Goal: Task Accomplishment & Management: Use online tool/utility

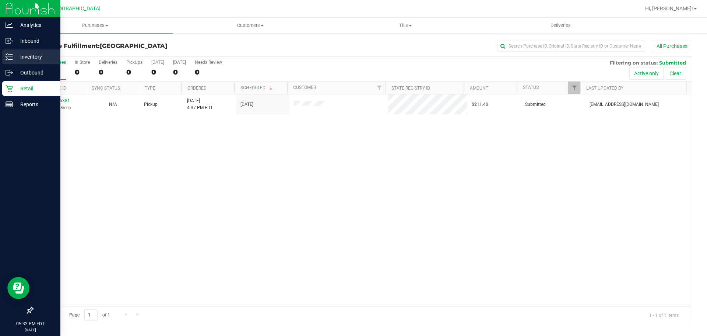
click at [6, 56] on icon at bounding box center [9, 56] width 7 height 7
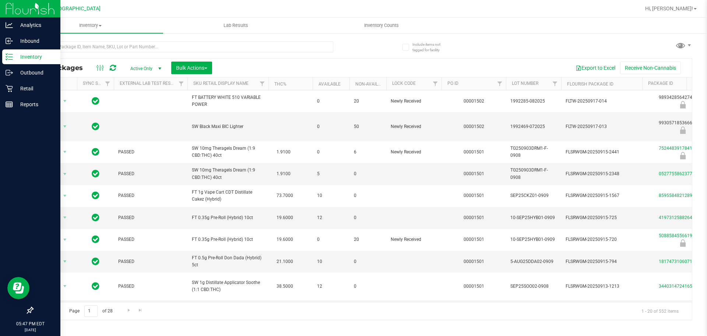
click at [260, 70] on div "Export to Excel Receive Non-Cannabis" at bounding box center [452, 68] width 469 height 13
click at [11, 85] on icon at bounding box center [9, 88] width 7 height 7
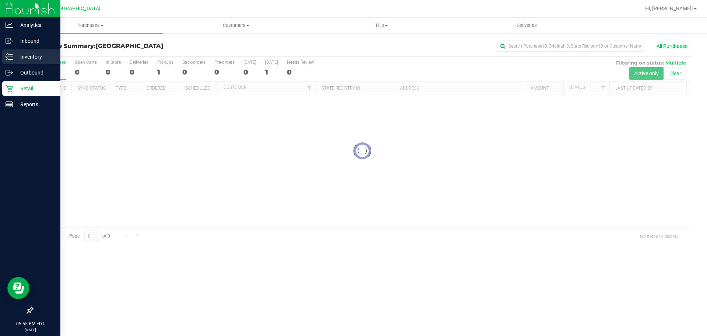
click at [8, 51] on div "Inventory" at bounding box center [31, 56] width 58 height 15
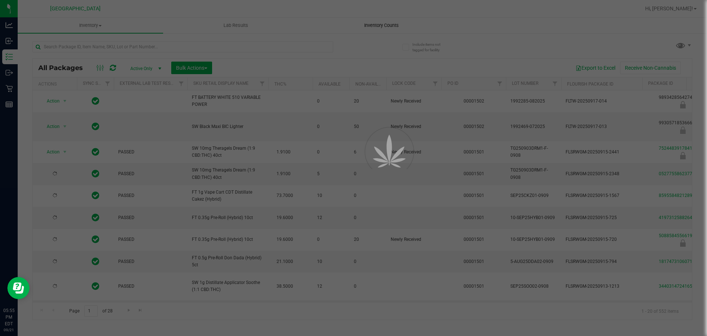
click at [367, 22] on div at bounding box center [353, 168] width 707 height 336
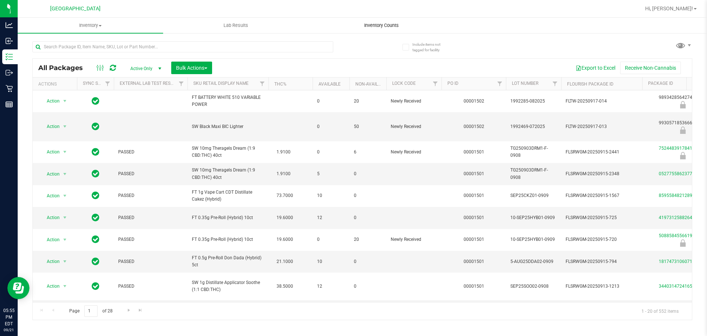
click at [371, 31] on uib-tab-heading "Inventory Counts" at bounding box center [381, 25] width 145 height 15
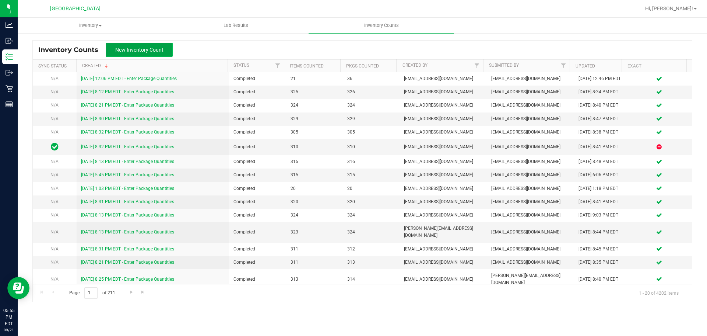
click at [152, 43] on button "New Inventory Count" at bounding box center [139, 50] width 67 height 14
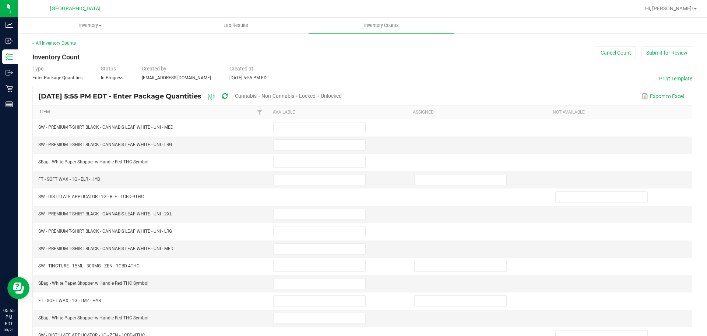
click at [211, 111] on link "Item" at bounding box center [147, 112] width 215 height 6
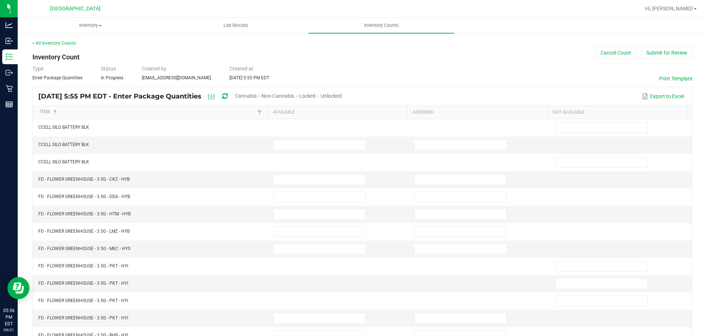
click at [257, 94] on span "Cannabis" at bounding box center [246, 96] width 22 height 6
click at [342, 96] on span "Unlocked" at bounding box center [331, 96] width 21 height 6
click at [278, 139] on span at bounding box center [319, 144] width 92 height 11
click at [284, 142] on input at bounding box center [320, 145] width 92 height 10
type input "7"
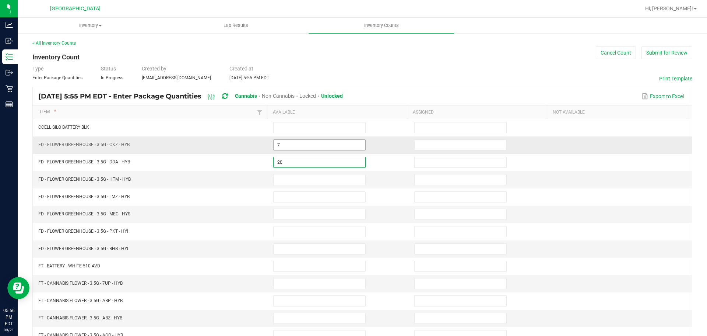
type input "20"
type input "6"
type input "14"
type input "7"
type input "12"
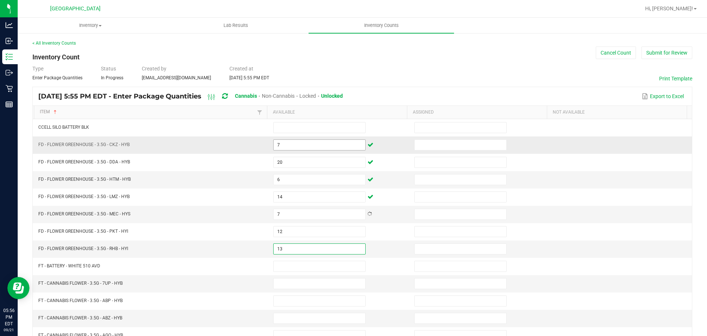
type input "13"
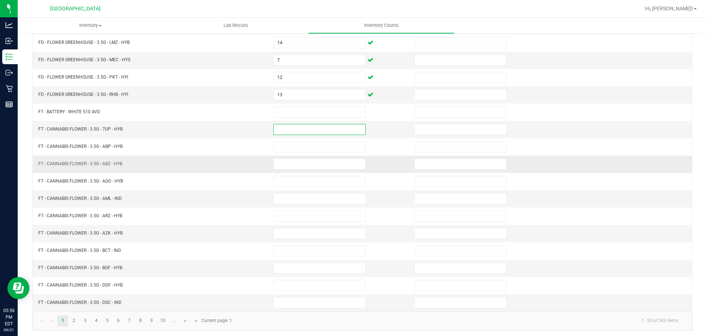
scroll to position [156, 0]
type input "17"
type input "5"
type input "12"
type input "9"
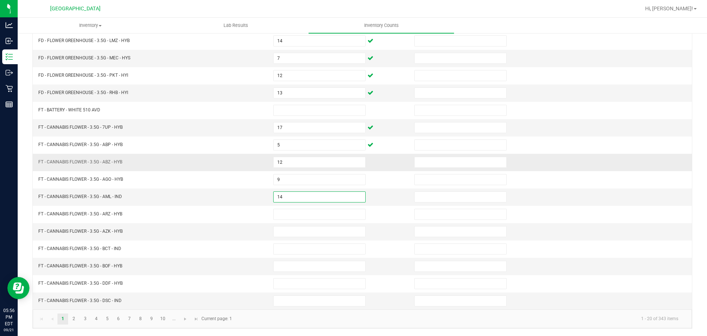
type input "14"
type input "17"
type input "7"
type input "17"
type input "9"
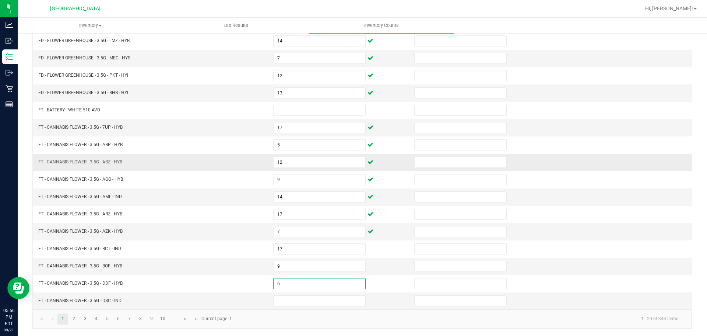
type input "6"
type input "1"
click at [186, 317] on span "Go to the next page" at bounding box center [185, 319] width 6 height 6
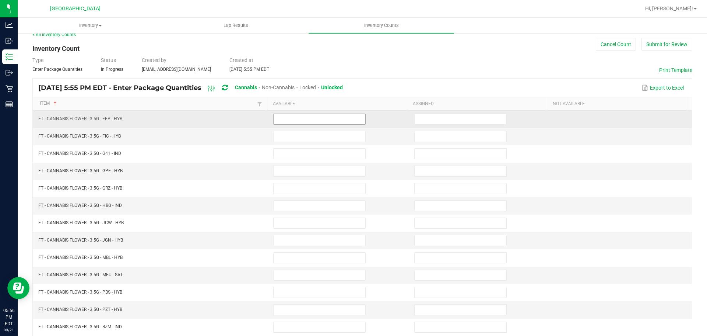
click at [321, 118] on input at bounding box center [320, 119] width 92 height 10
type input "20"
type input "9"
type input "11"
type input "15"
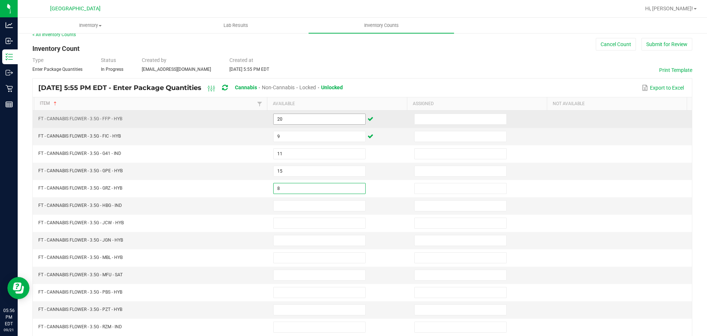
type input "8"
type input "1"
type input "5"
type input "4"
type input "18"
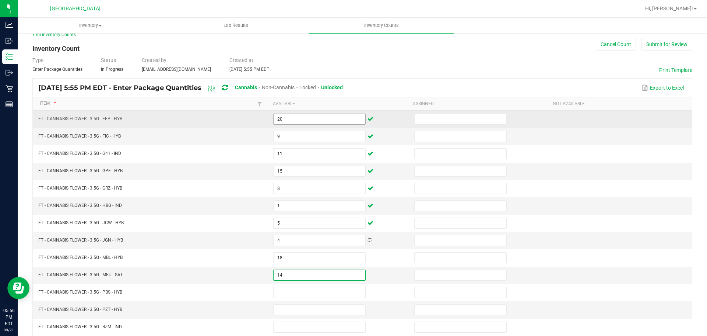
type input "14"
type input "10"
type input "18"
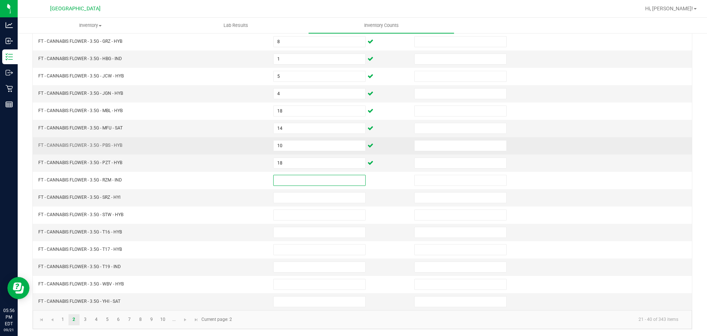
scroll to position [156, 0]
type input "3"
type input "11"
type input "16"
type input "2"
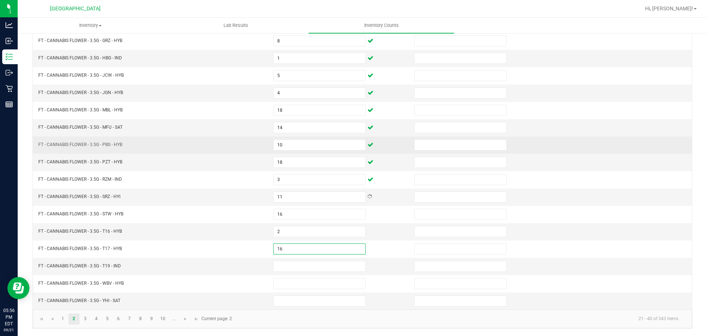
type input "16"
type input "19"
type input "6"
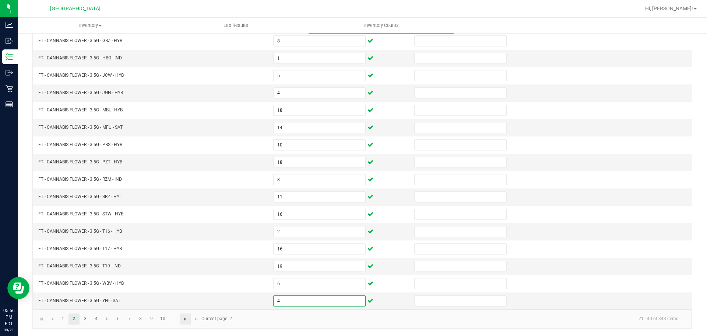
type input "4"
click at [186, 319] on span "Go to the next page" at bounding box center [185, 319] width 6 height 6
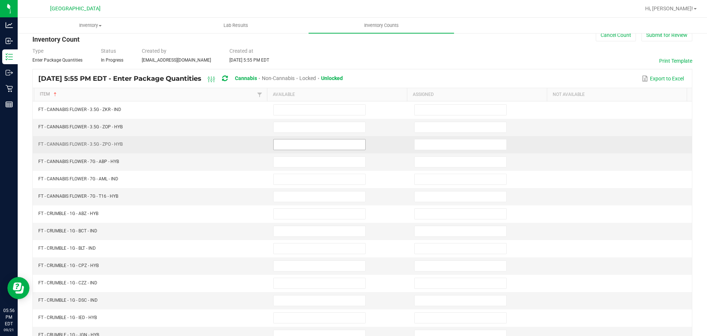
scroll to position [0, 0]
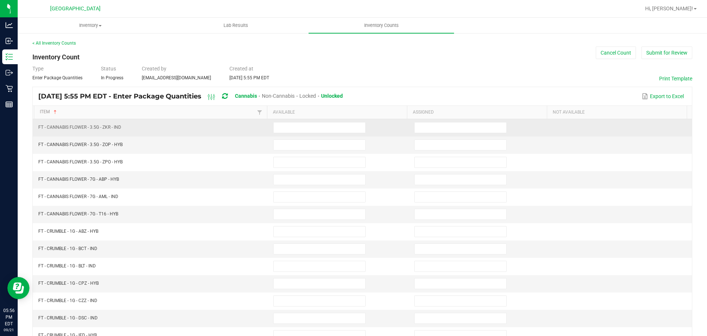
click at [309, 134] on td at bounding box center [339, 127] width 141 height 17
click at [307, 129] on input at bounding box center [320, 127] width 92 height 10
type input "9"
type input "17"
type input "19"
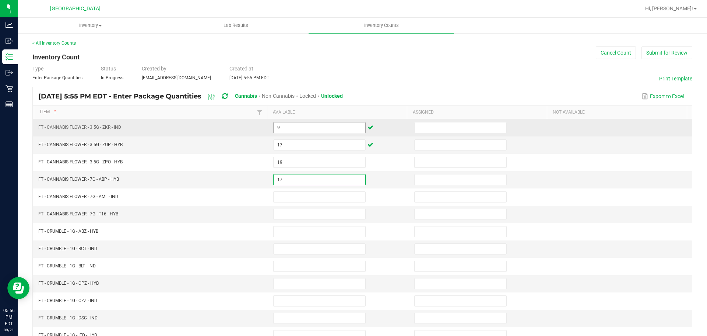
type input "17"
type input "9"
type input "8"
type input "18"
type input "7"
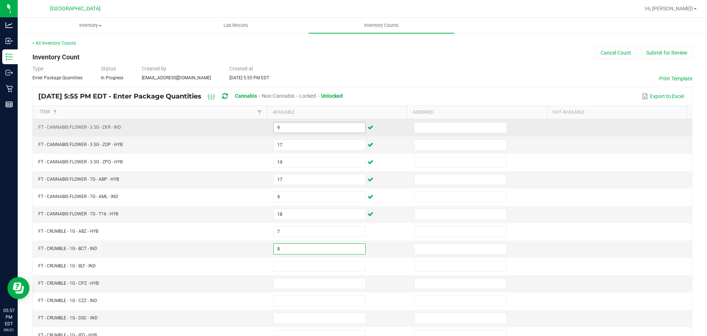
type input "8"
type input "3"
type input "8"
type input "6"
type input "2"
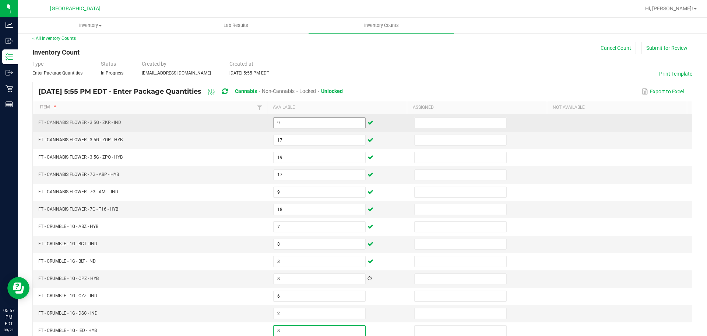
type input "8"
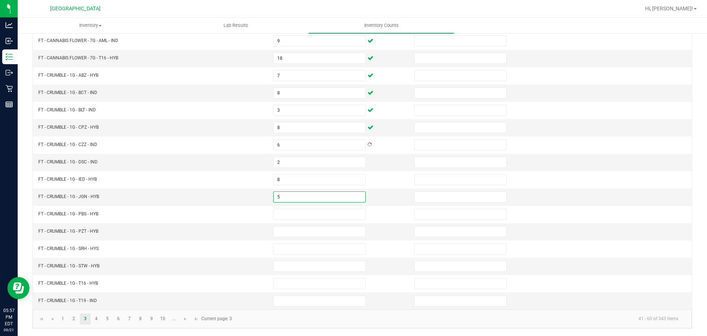
type input "5"
type input "6"
type input "8"
type input "2"
type input "7"
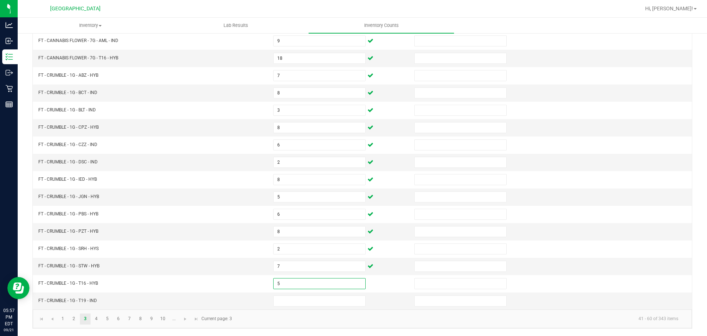
type input "5"
type input "4"
click at [187, 322] on link at bounding box center [185, 318] width 11 height 11
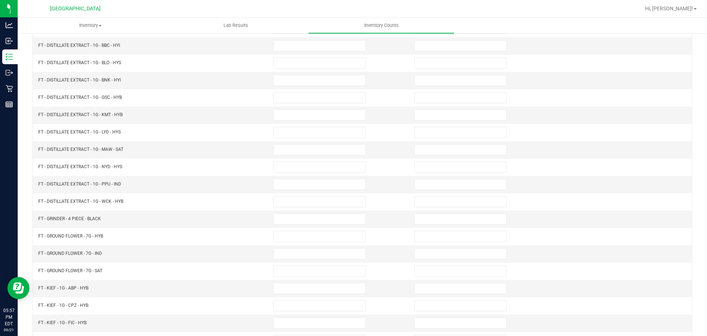
scroll to position [8, 0]
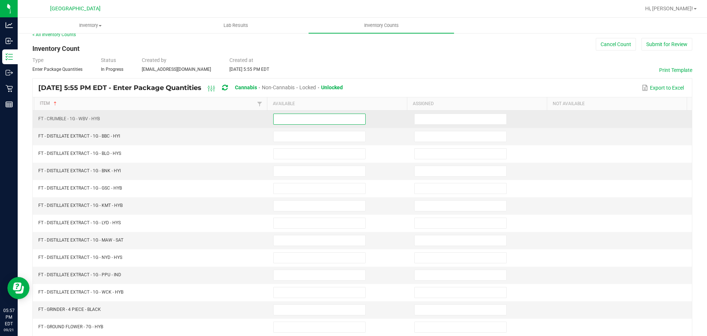
click at [277, 118] on input at bounding box center [320, 119] width 92 height 10
type input "8"
type input "11"
type input "1"
type input "8"
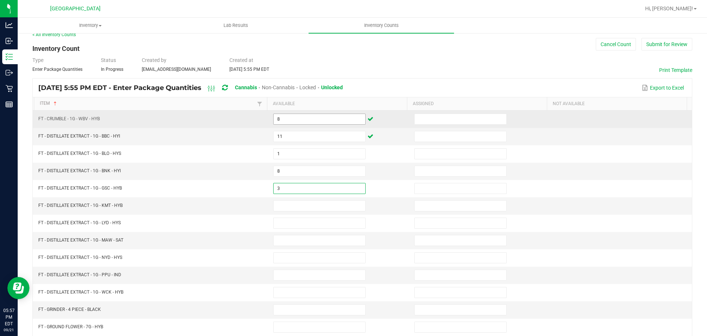
type input "3"
type input "9"
type input "3"
type input "12"
type input "8"
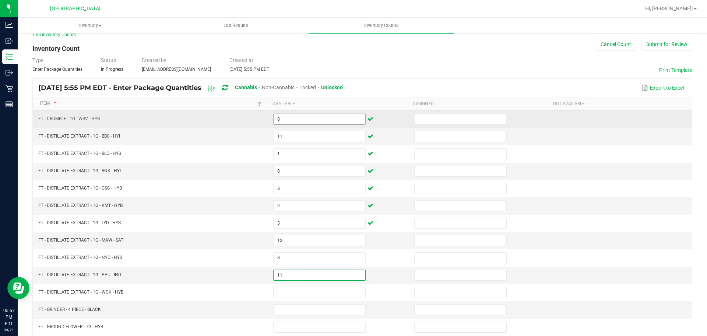
type input "11"
type input "1"
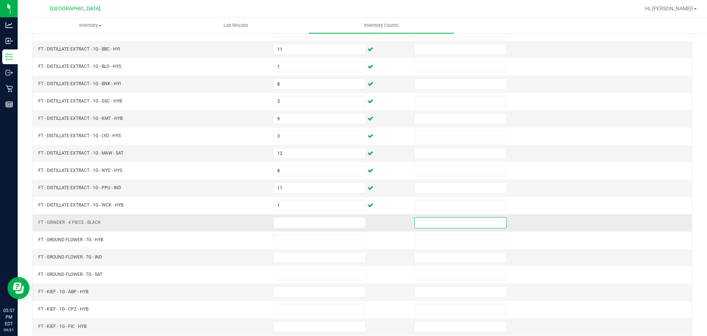
scroll to position [119, 0]
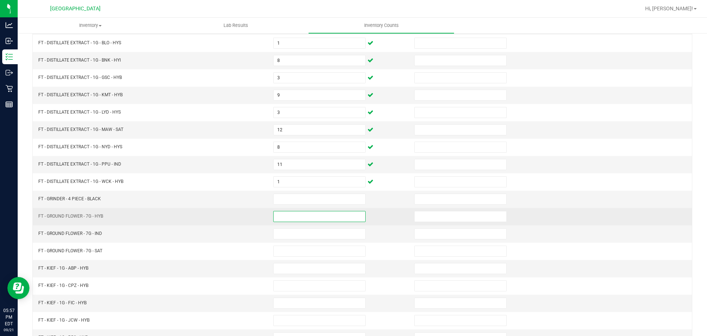
click at [282, 214] on input at bounding box center [320, 216] width 92 height 10
type input "8"
type input "14"
type input "9"
type input "2"
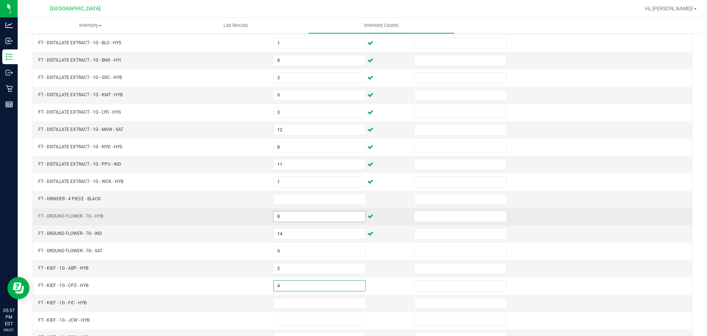
type input "4"
type input "1"
type input "8"
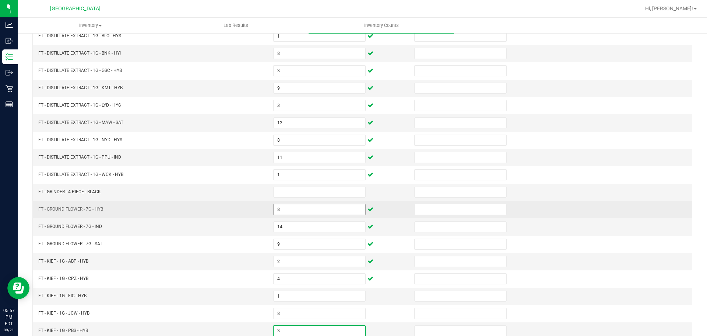
type input "3"
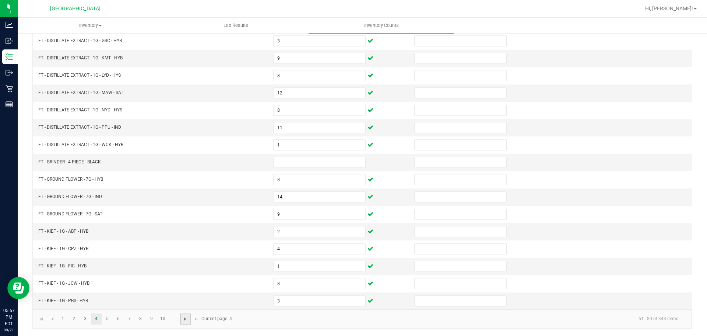
click at [184, 318] on span "Go to the next page" at bounding box center [185, 319] width 6 height 6
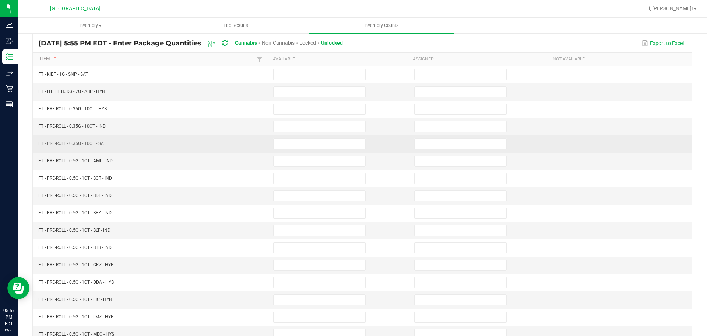
scroll to position [45, 0]
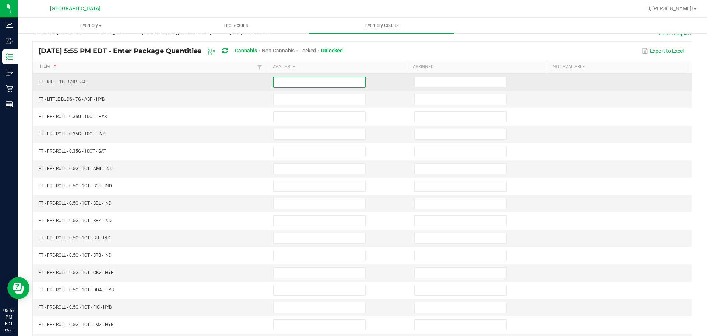
click at [302, 84] on input at bounding box center [320, 82] width 92 height 10
type input "7"
type input "2"
type input "12"
type input "6"
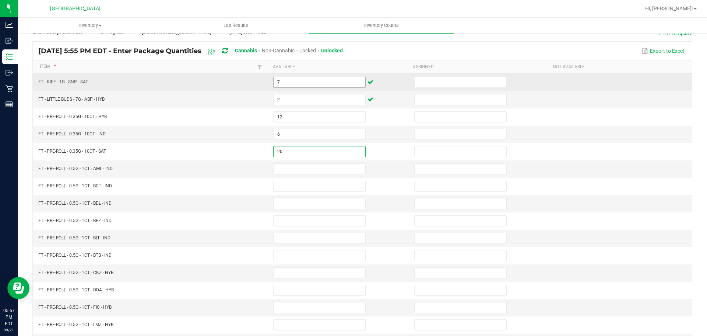
type input "20"
type input "14"
type input "8"
type input "12"
type input "5"
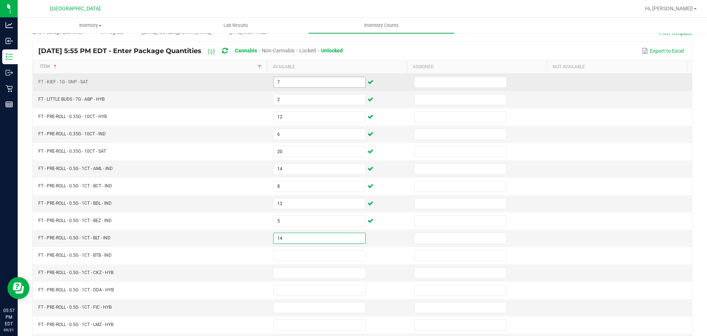
type input "14"
type input "3"
type input "20"
type input "24"
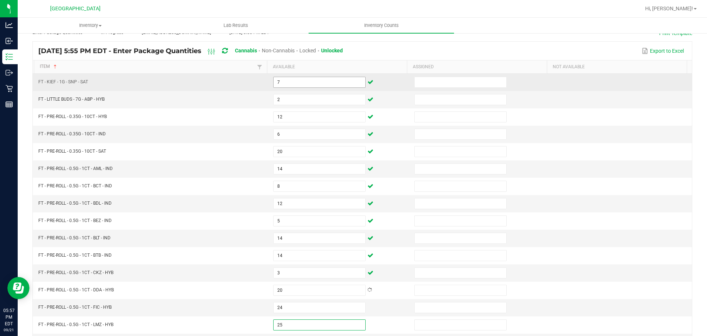
type input "25"
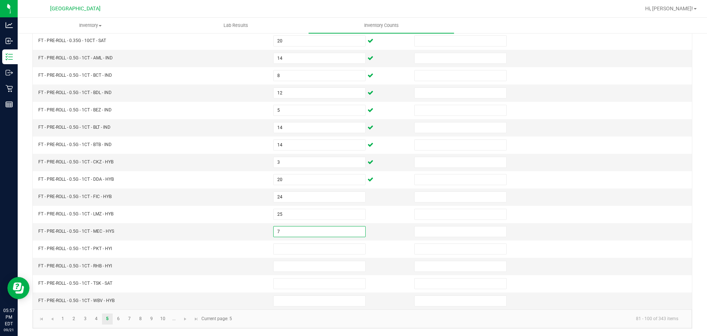
type input "7"
type input "18"
type input "23"
type input "18"
type input "21"
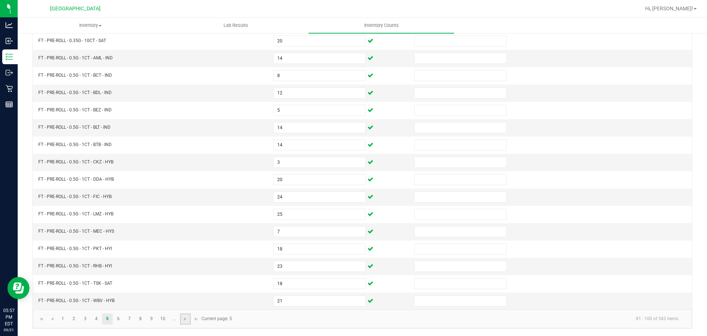
click at [190, 321] on link at bounding box center [185, 318] width 11 height 11
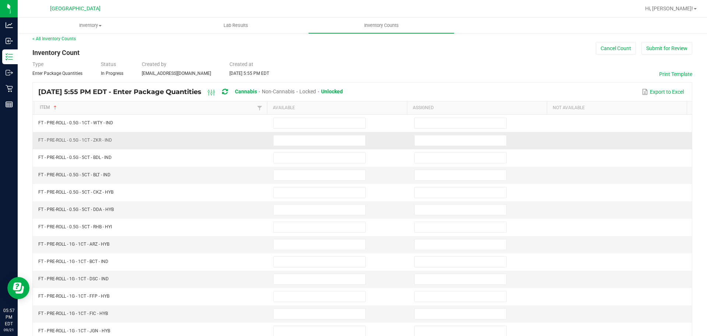
scroll to position [0, 0]
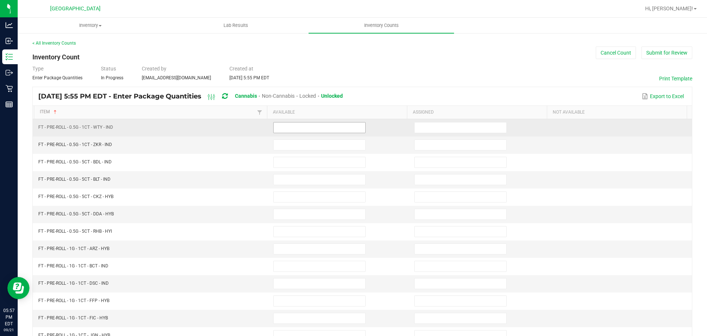
click at [316, 129] on input at bounding box center [320, 127] width 92 height 10
type input "7"
type input "10"
type input "7"
type input "3"
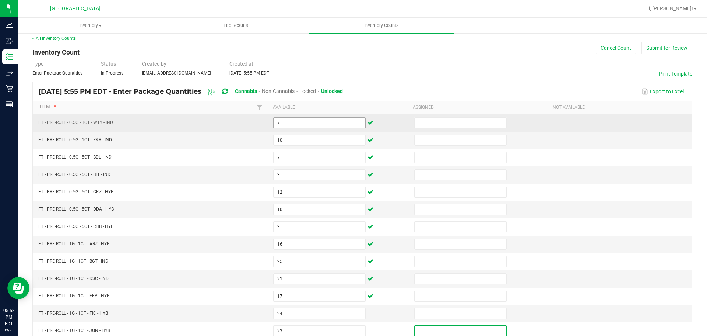
scroll to position [156, 0]
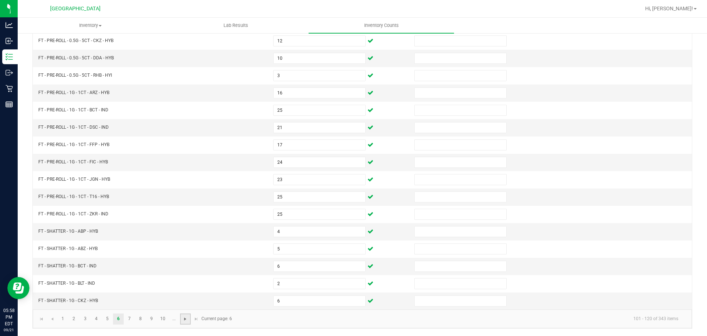
click at [186, 320] on span "Go to the next page" at bounding box center [185, 319] width 6 height 6
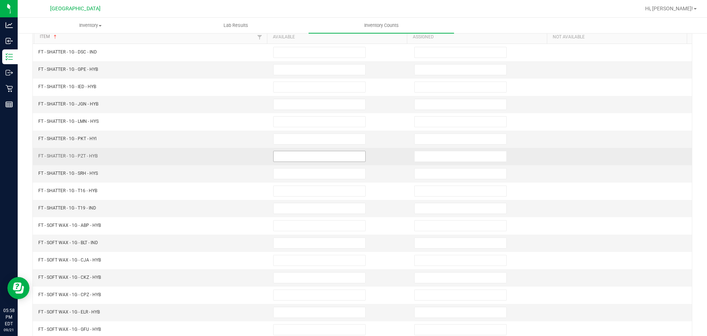
scroll to position [0, 0]
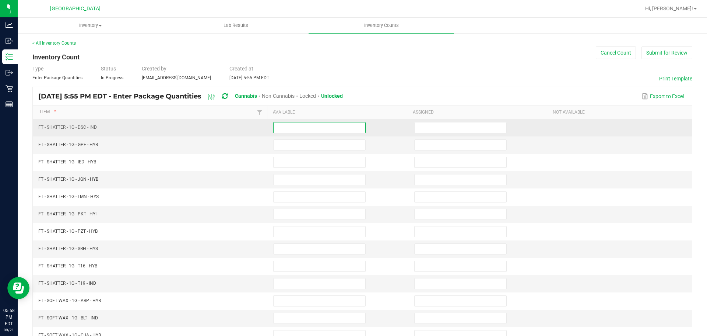
click at [287, 126] on input at bounding box center [320, 127] width 92 height 10
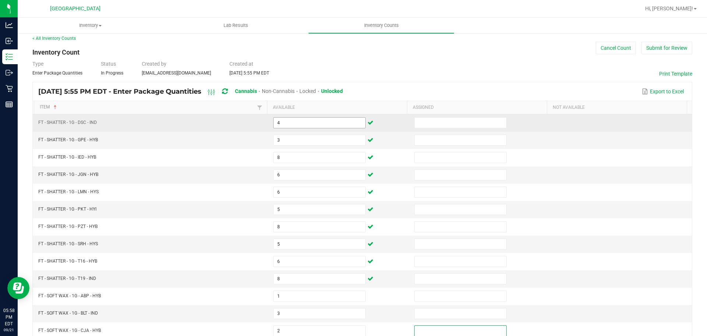
scroll to position [156, 0]
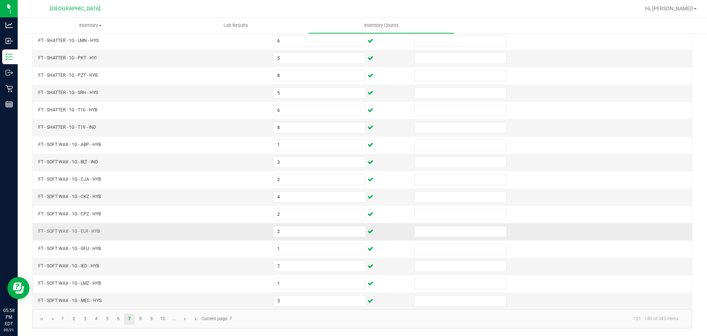
click at [188, 238] on td "FT - SOFT WAX - 1G - ELR - HYB" at bounding box center [151, 231] width 235 height 17
click at [186, 319] on span "Go to the next page" at bounding box center [185, 319] width 6 height 6
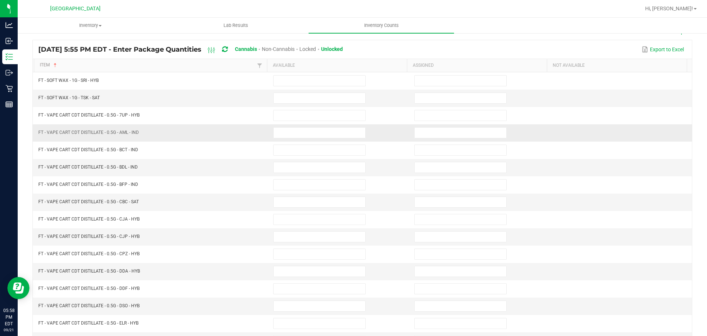
scroll to position [45, 0]
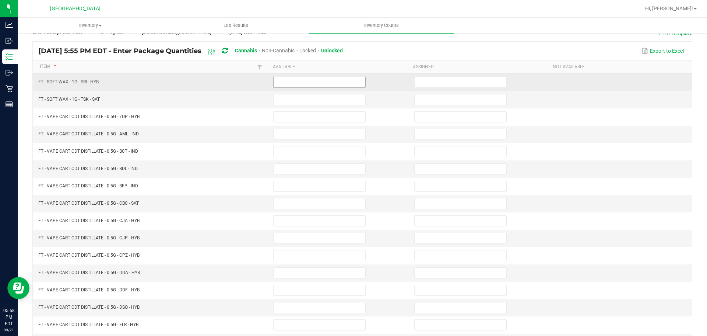
click at [319, 84] on input at bounding box center [320, 82] width 92 height 10
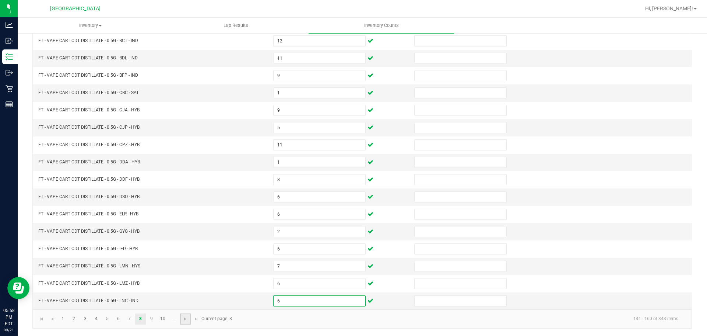
click at [181, 319] on link at bounding box center [185, 318] width 11 height 11
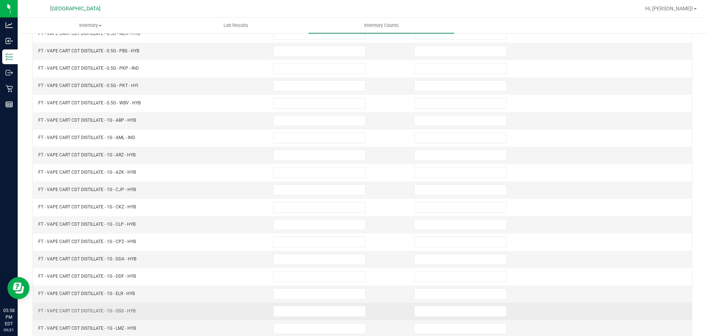
scroll to position [0, 0]
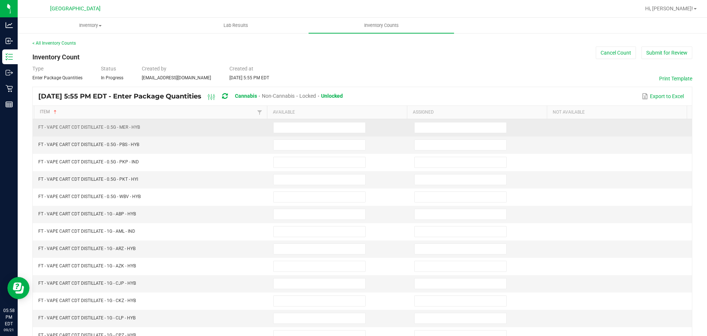
click at [282, 133] on td at bounding box center [339, 127] width 141 height 17
click at [282, 129] on input at bounding box center [320, 127] width 92 height 10
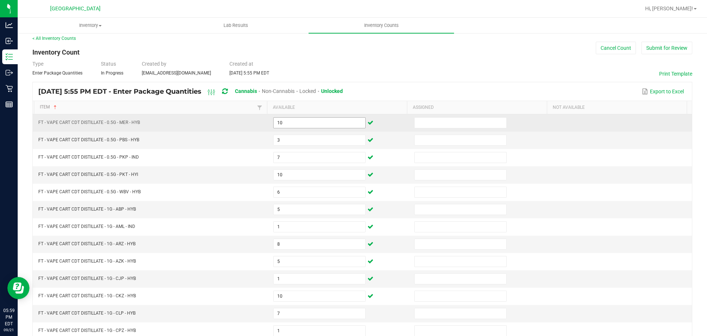
scroll to position [156, 0]
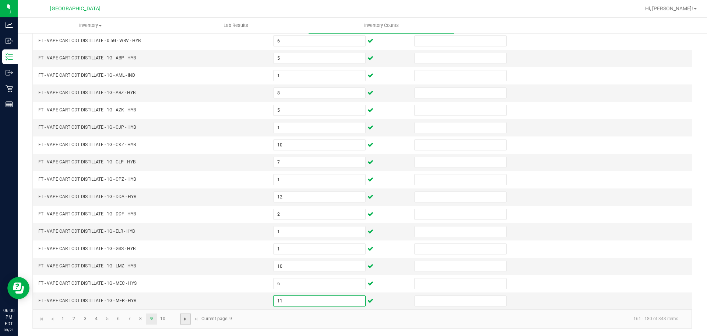
click at [186, 317] on span "Go to the next page" at bounding box center [185, 319] width 6 height 6
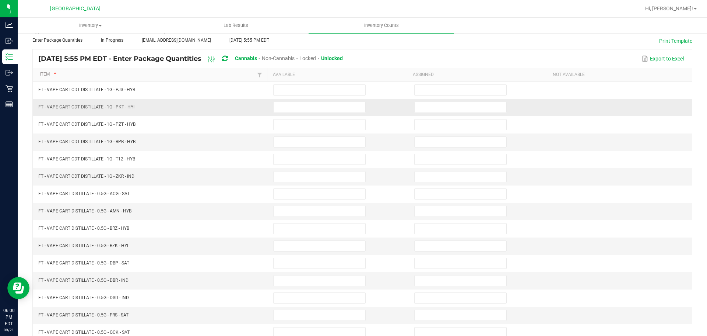
scroll to position [0, 0]
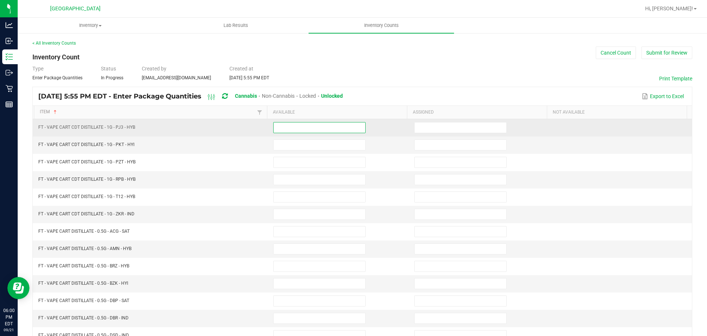
click at [281, 131] on input at bounding box center [320, 127] width 92 height 10
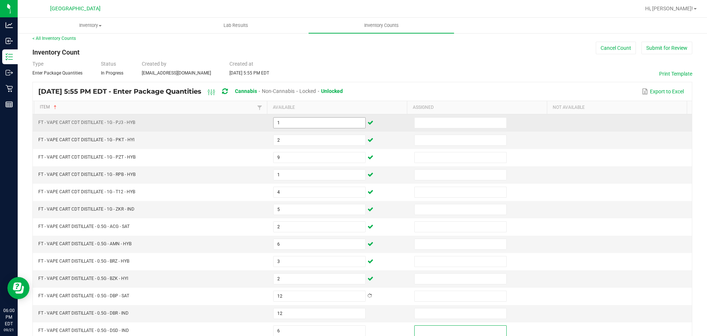
scroll to position [156, 0]
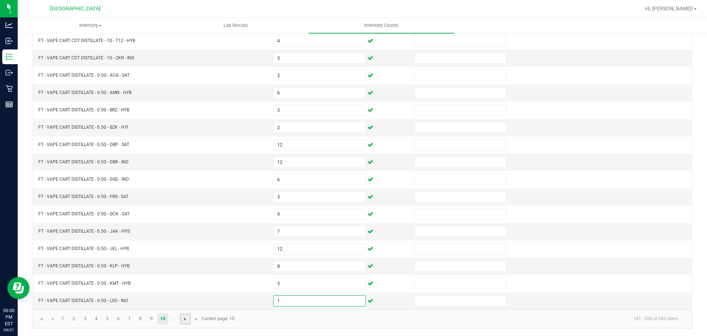
click at [183, 319] on span "Go to the next page" at bounding box center [185, 319] width 6 height 6
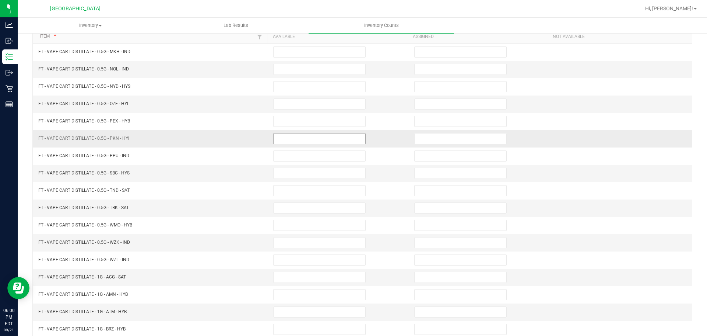
scroll to position [37, 0]
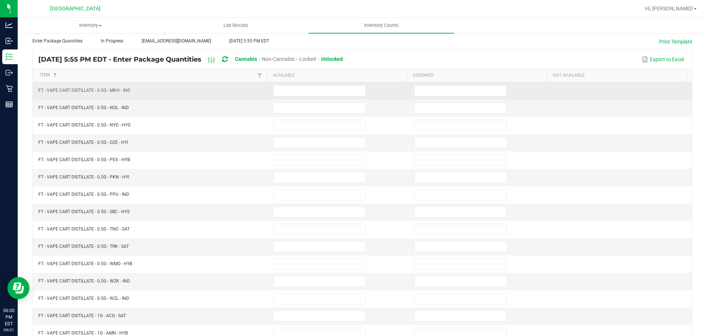
click at [297, 82] on td at bounding box center [339, 90] width 141 height 17
click at [291, 88] on input at bounding box center [320, 90] width 92 height 10
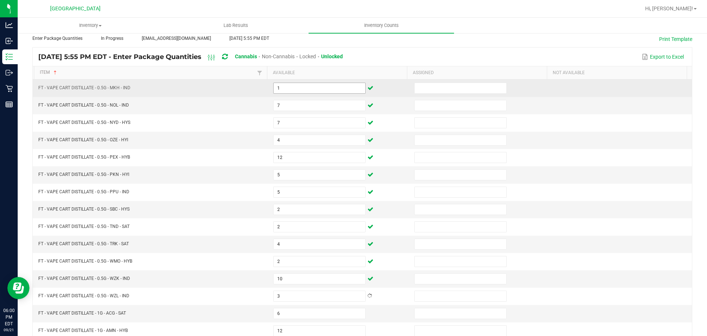
scroll to position [156, 0]
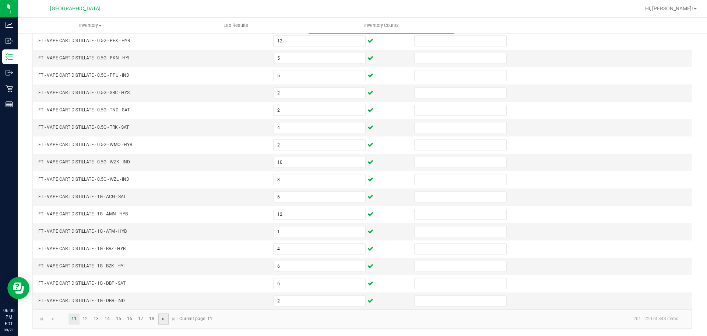
click at [164, 319] on span "Go to the next page" at bounding box center [163, 319] width 6 height 6
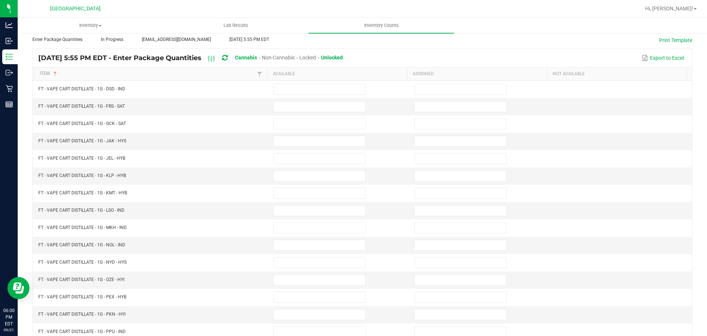
scroll to position [0, 0]
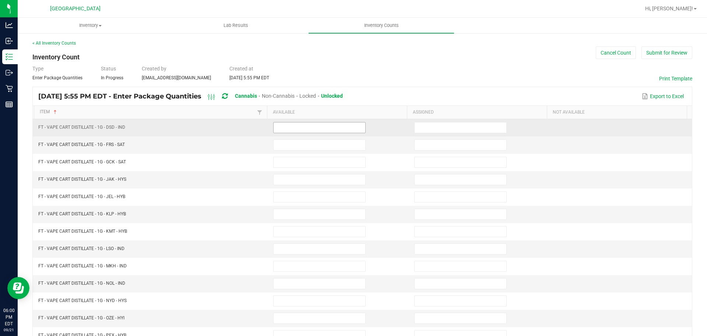
click at [283, 129] on input at bounding box center [320, 127] width 92 height 10
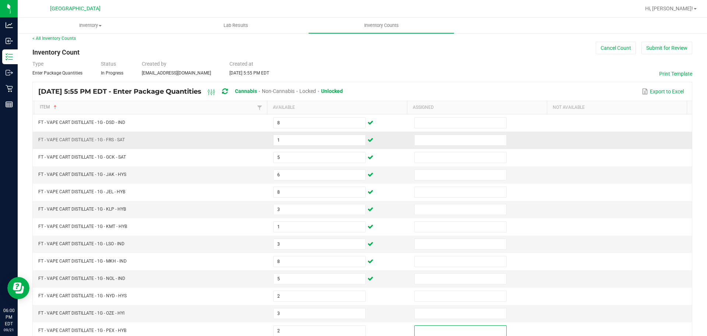
scroll to position [156, 0]
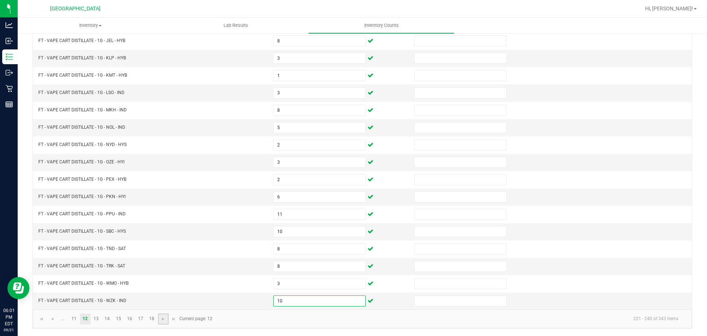
click at [162, 322] on link at bounding box center [163, 318] width 11 height 11
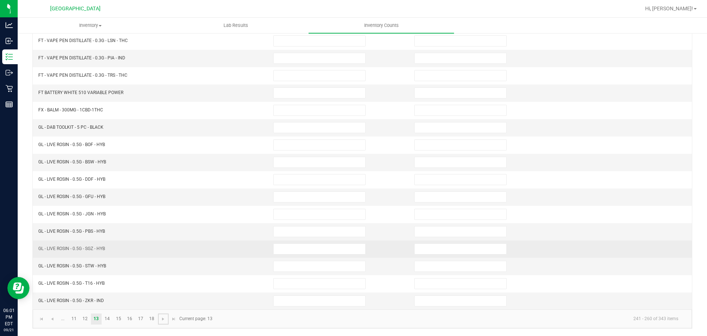
scroll to position [0, 0]
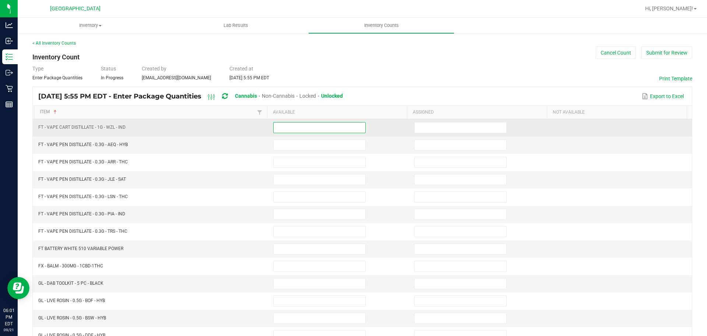
click at [303, 129] on input at bounding box center [320, 127] width 92 height 10
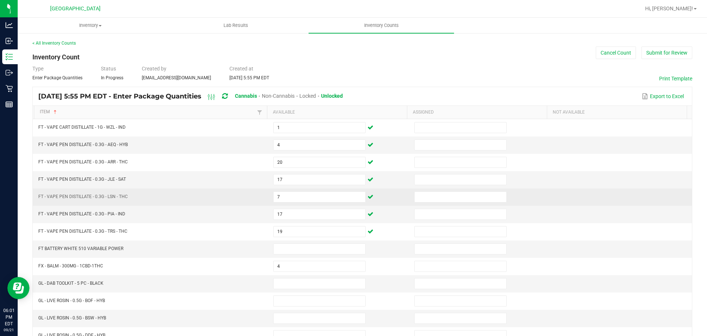
click at [229, 198] on td "FT - VAPE PEN DISTILLATE - 0.3G - LSN - THC" at bounding box center [151, 196] width 235 height 17
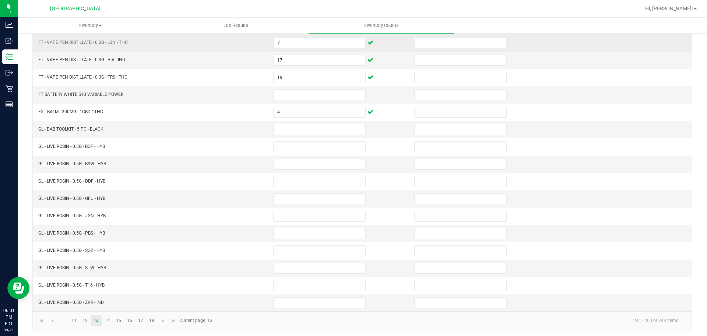
scroll to position [156, 0]
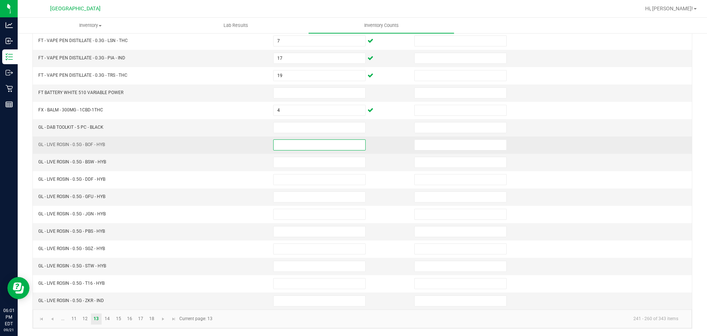
click at [274, 146] on input at bounding box center [320, 145] width 92 height 10
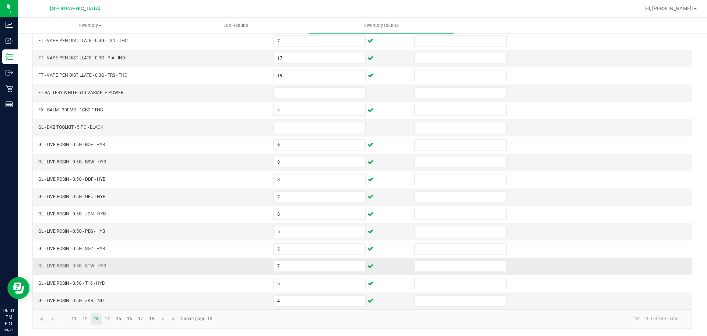
drag, startPoint x: 224, startPoint y: 238, endPoint x: 218, endPoint y: 259, distance: 21.3
click at [223, 243] on tbody "FT - VAPE CART DISTILLATE - 1G - WZL - IND 1 FT - VAPE PEN DISTILLATE - 0.3G - …" at bounding box center [362, 136] width 659 height 346
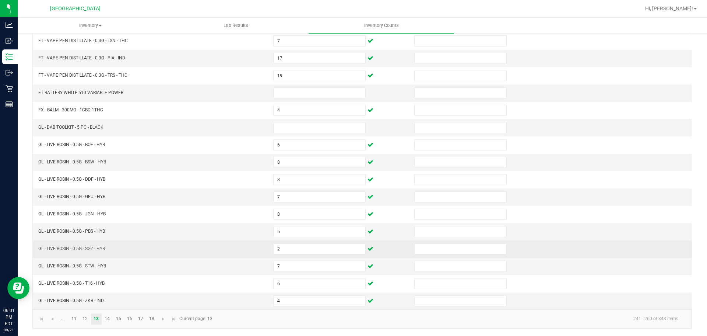
click at [176, 247] on td "GL - LIVE ROSIN - 0.5G - SGZ - HYB" at bounding box center [151, 248] width 235 height 17
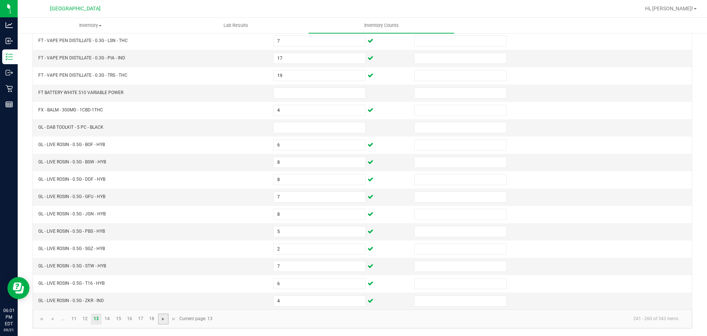
drag, startPoint x: 164, startPoint y: 321, endPoint x: 165, endPoint y: 316, distance: 4.8
click at [164, 321] on span "Go to the next page" at bounding box center [163, 319] width 6 height 6
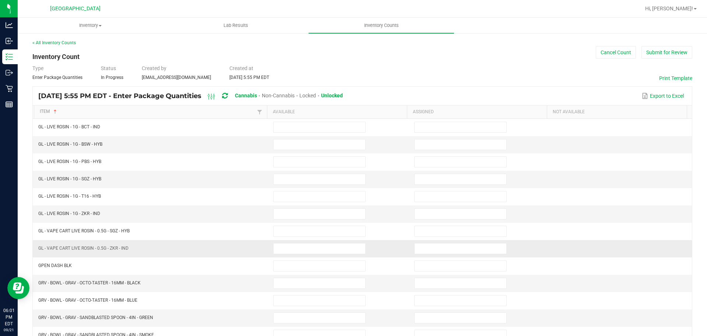
scroll to position [0, 0]
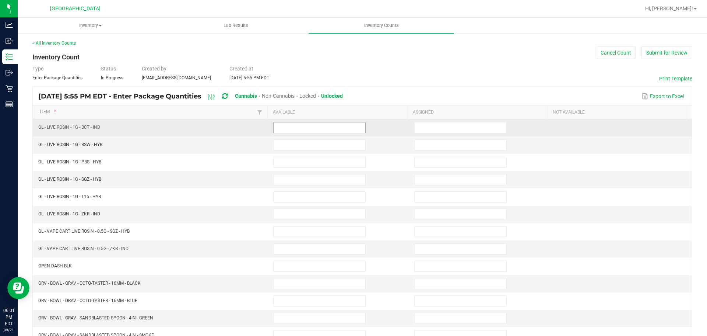
click at [294, 130] on input at bounding box center [320, 127] width 92 height 10
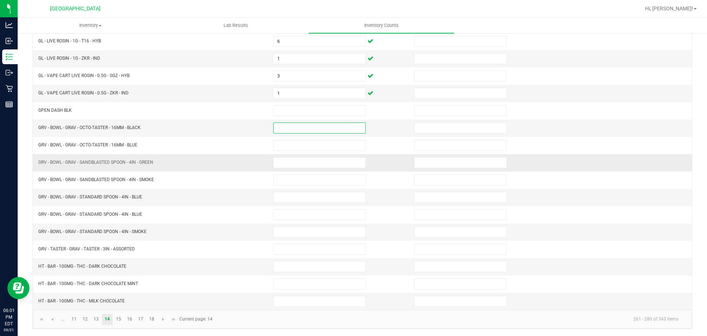
scroll to position [156, 0]
click at [289, 273] on td at bounding box center [339, 265] width 141 height 17
click at [288, 268] on input at bounding box center [320, 266] width 92 height 10
click at [158, 321] on link at bounding box center [163, 318] width 11 height 11
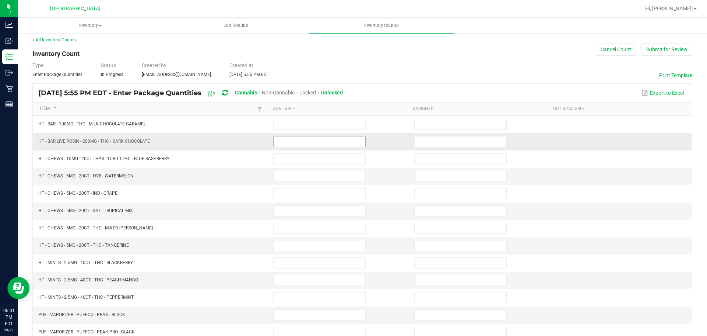
scroll to position [0, 0]
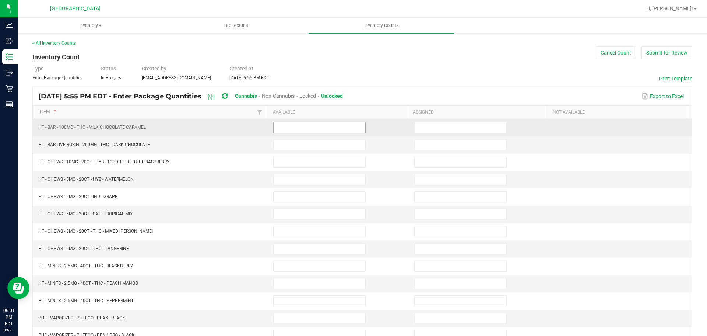
click at [302, 130] on input at bounding box center [320, 127] width 92 height 10
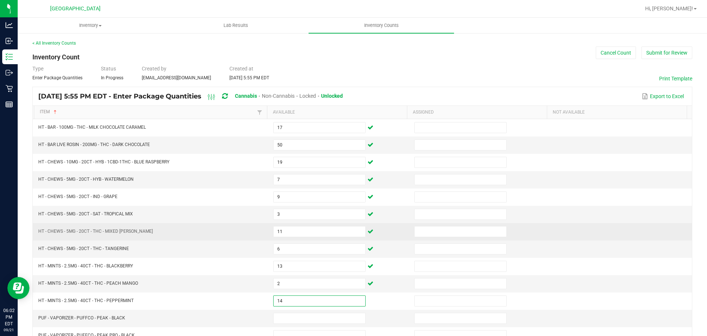
click at [212, 225] on td "HT - CHEWS - 5MG - 20CT - THC - MIXED [PERSON_NAME]" at bounding box center [151, 231] width 235 height 17
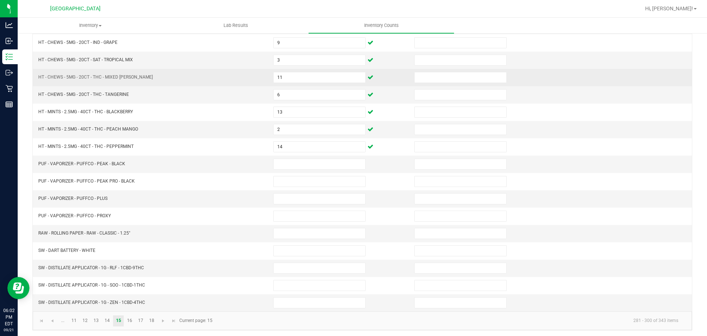
scroll to position [156, 0]
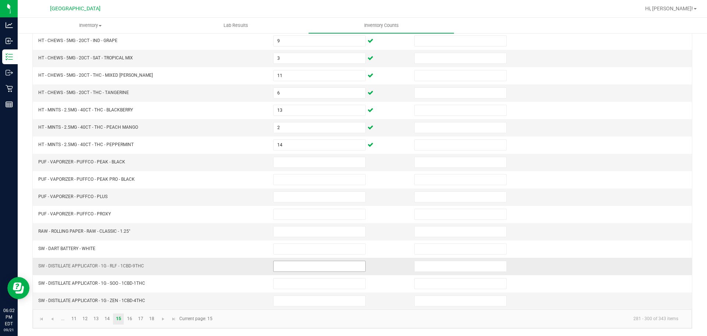
click at [276, 264] on input at bounding box center [320, 266] width 92 height 10
click at [164, 320] on span "Go to the next page" at bounding box center [163, 319] width 6 height 6
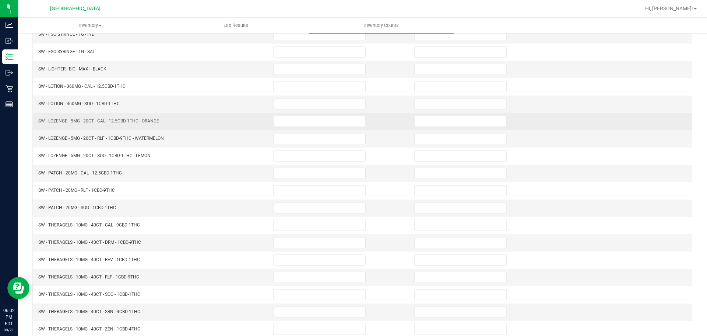
scroll to position [45, 0]
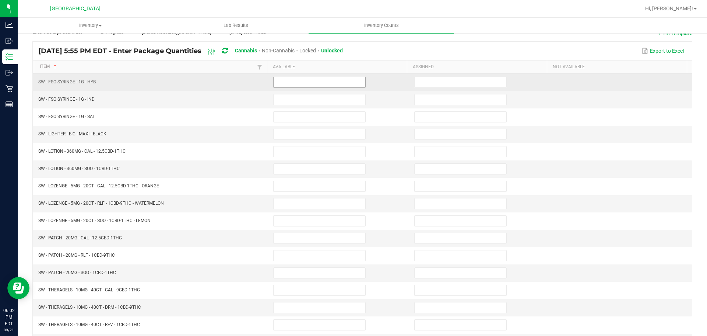
click at [279, 78] on input at bounding box center [320, 82] width 92 height 10
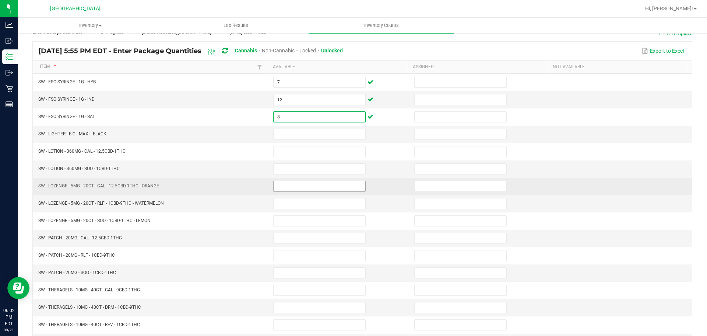
click at [274, 185] on input at bounding box center [320, 186] width 92 height 10
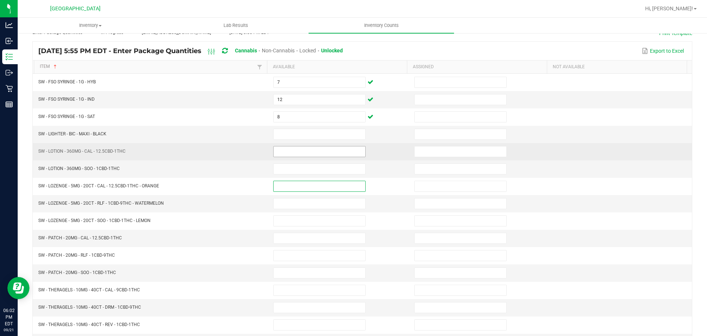
click at [284, 148] on input at bounding box center [320, 151] width 92 height 10
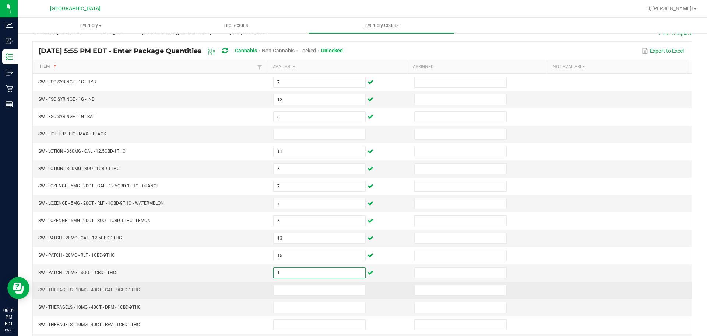
click at [291, 281] on td at bounding box center [339, 289] width 141 height 17
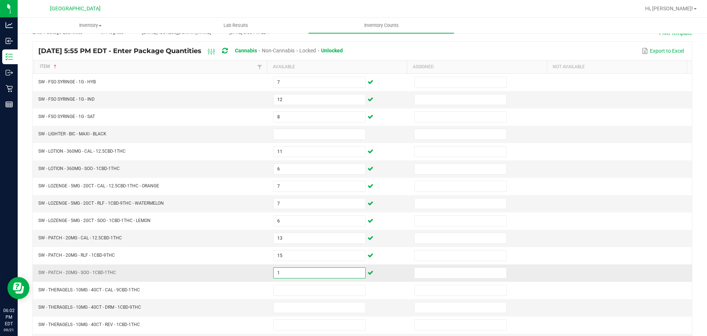
click at [296, 270] on input "1" at bounding box center [320, 272] width 92 height 10
click at [234, 276] on td "SW - PATCH - 20MG - SOO - 1CBD-1THC" at bounding box center [151, 272] width 235 height 17
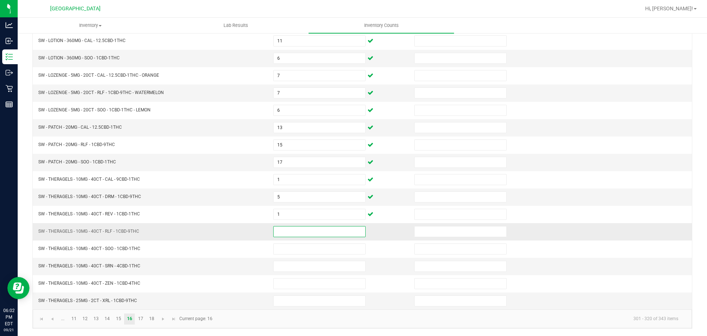
click at [301, 234] on input at bounding box center [320, 231] width 92 height 10
click at [161, 319] on span "Go to the next page" at bounding box center [163, 319] width 6 height 6
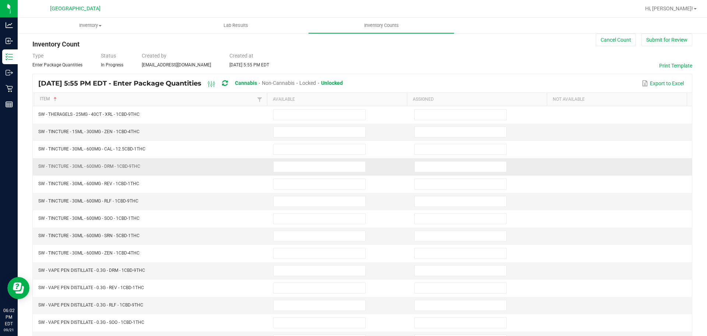
scroll to position [0, 0]
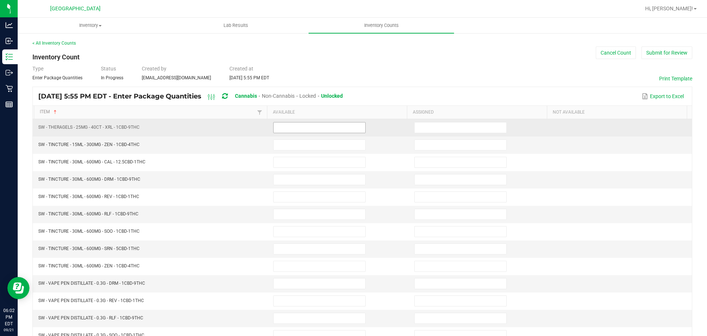
click at [305, 127] on input at bounding box center [320, 127] width 92 height 10
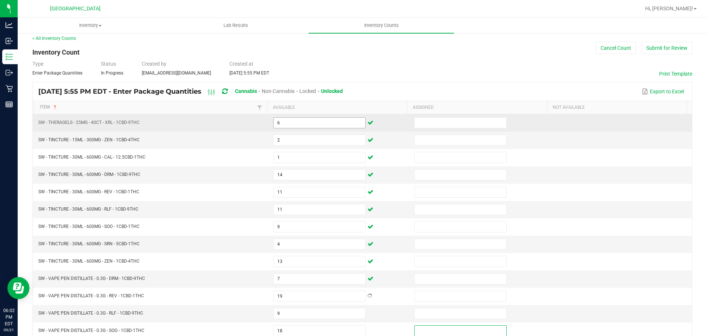
scroll to position [156, 0]
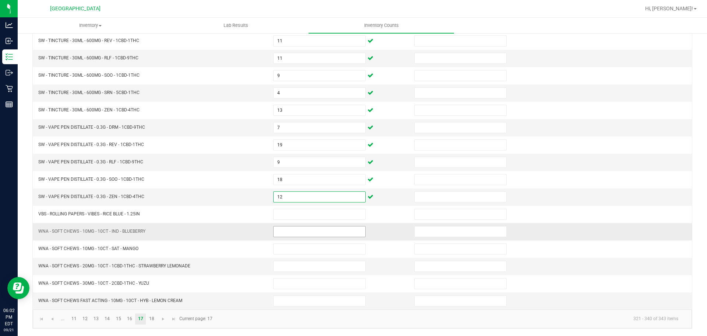
click at [297, 232] on input at bounding box center [320, 231] width 92 height 10
click at [162, 318] on span "Go to the next page" at bounding box center [163, 319] width 6 height 6
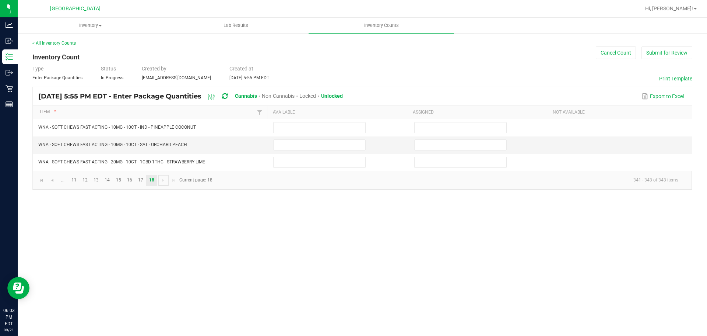
scroll to position [0, 0]
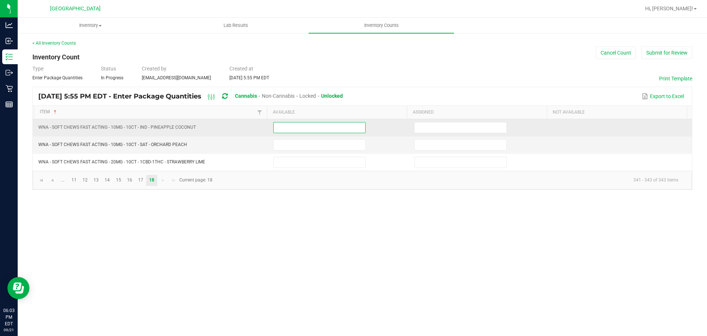
click at [315, 123] on input at bounding box center [320, 127] width 92 height 10
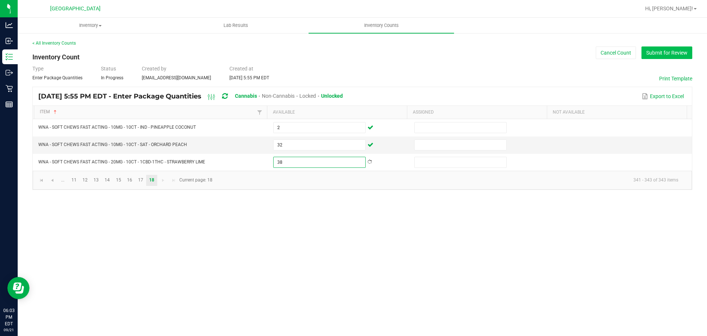
click at [656, 51] on button "Submit for Review" at bounding box center [667, 52] width 51 height 13
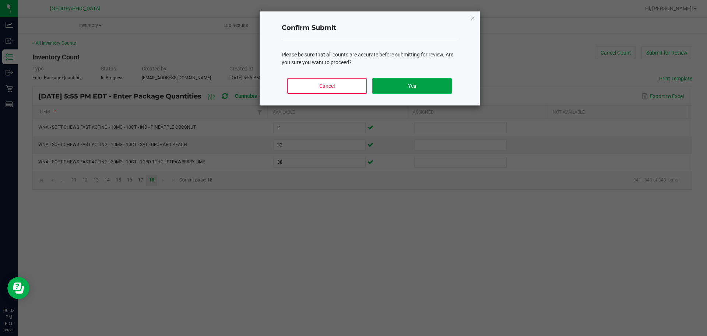
click at [424, 80] on button "Yes" at bounding box center [411, 85] width 79 height 15
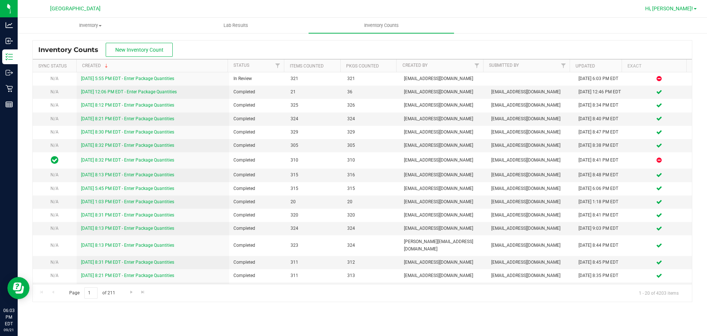
click at [683, 11] on span "Hi, [PERSON_NAME]!" at bounding box center [669, 9] width 48 height 6
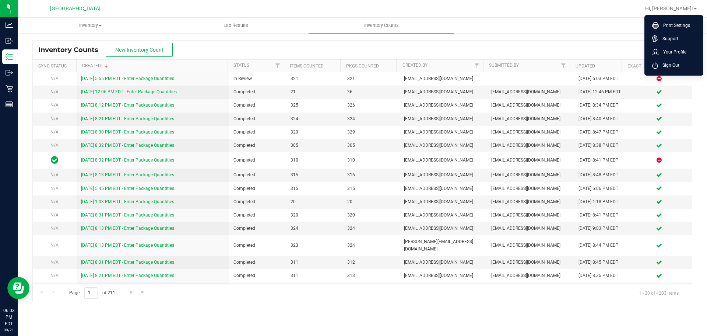
click at [658, 63] on icon at bounding box center [655, 65] width 6 height 7
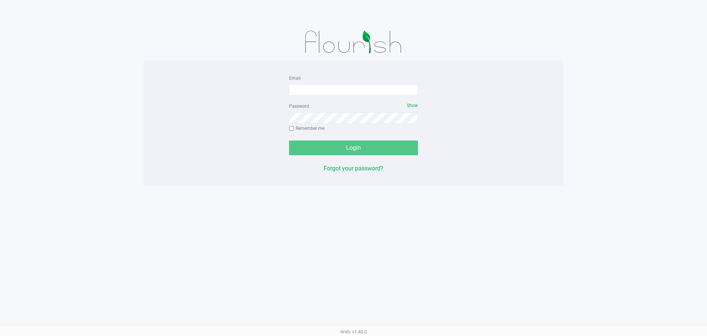
click at [342, 97] on form "Email Password Show Remember me Login" at bounding box center [353, 114] width 129 height 82
click at [346, 92] on input "Email" at bounding box center [353, 89] width 129 height 11
type input "[EMAIL_ADDRESS][DOMAIN_NAME]"
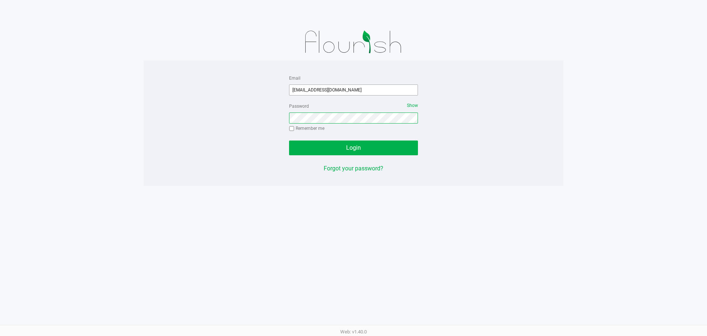
click at [289, 140] on button "Login" at bounding box center [353, 147] width 129 height 15
